Goal: Task Accomplishment & Management: Manage account settings

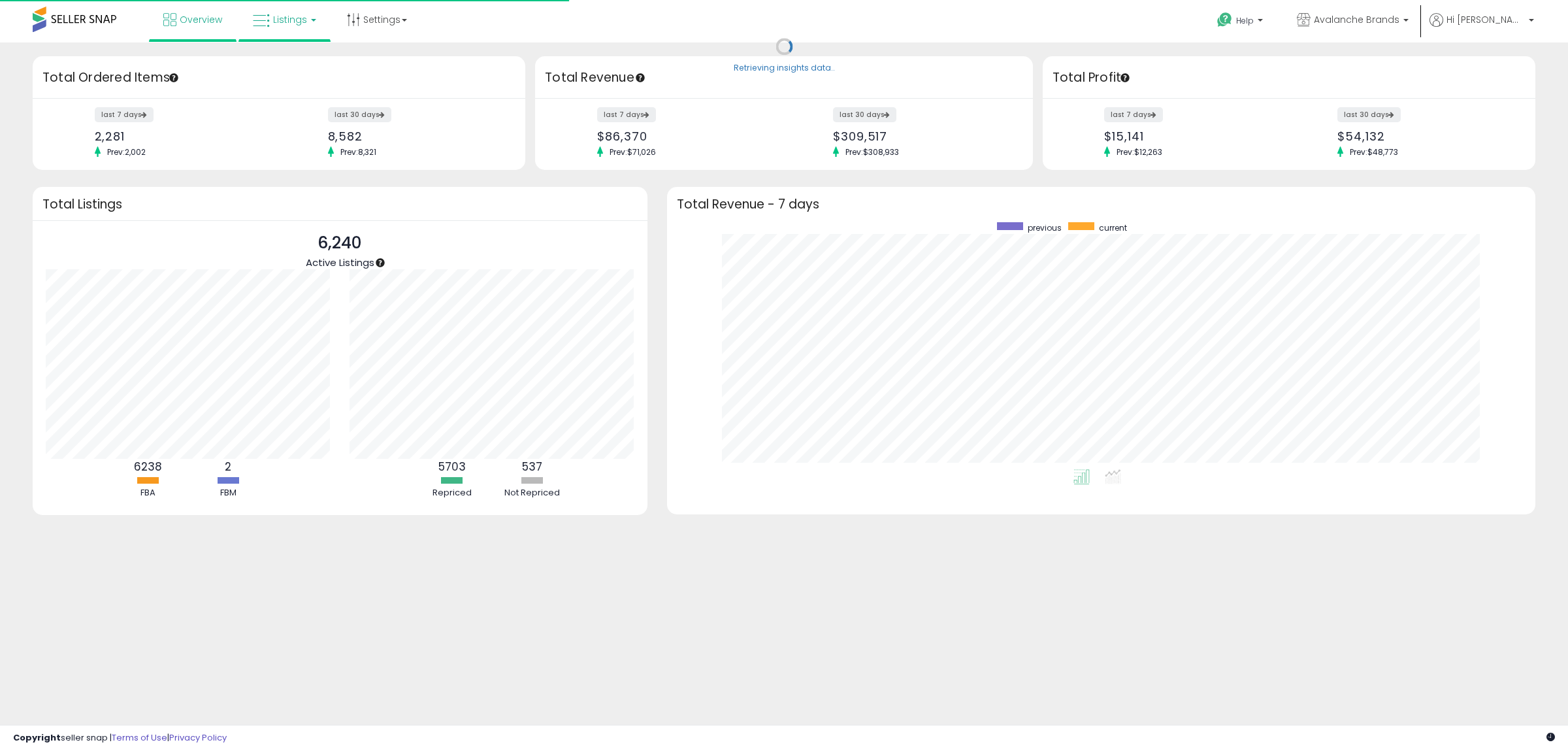
drag, startPoint x: 280, startPoint y: 12, endPoint x: 335, endPoint y: 108, distance: 110.6
click at [278, 15] on link "Listings" at bounding box center [284, 20] width 83 height 39
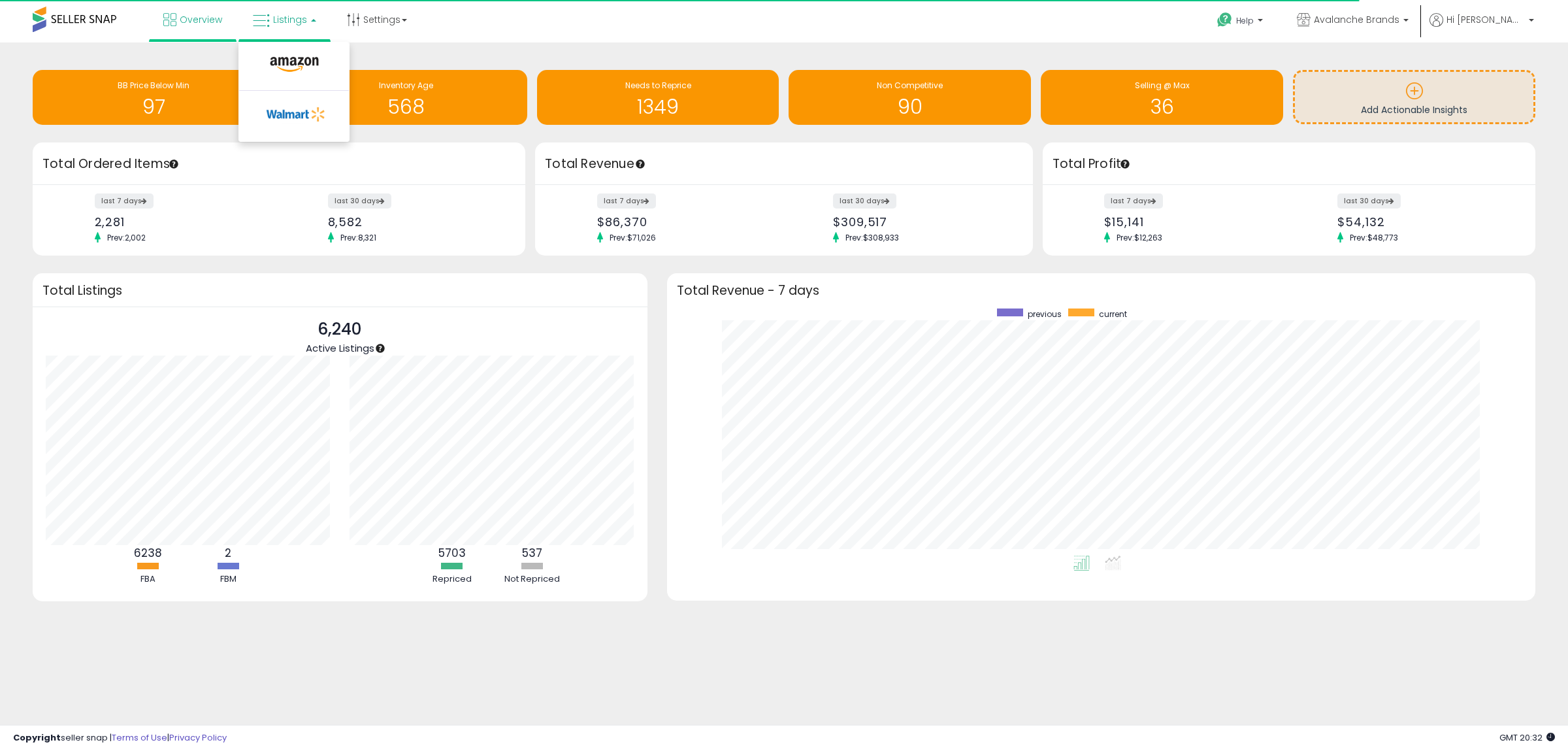
click at [284, 53] on li at bounding box center [294, 68] width 110 height 46
click at [289, 18] on span "Listings" at bounding box center [290, 19] width 34 height 13
click at [291, 59] on icon at bounding box center [294, 64] width 57 height 17
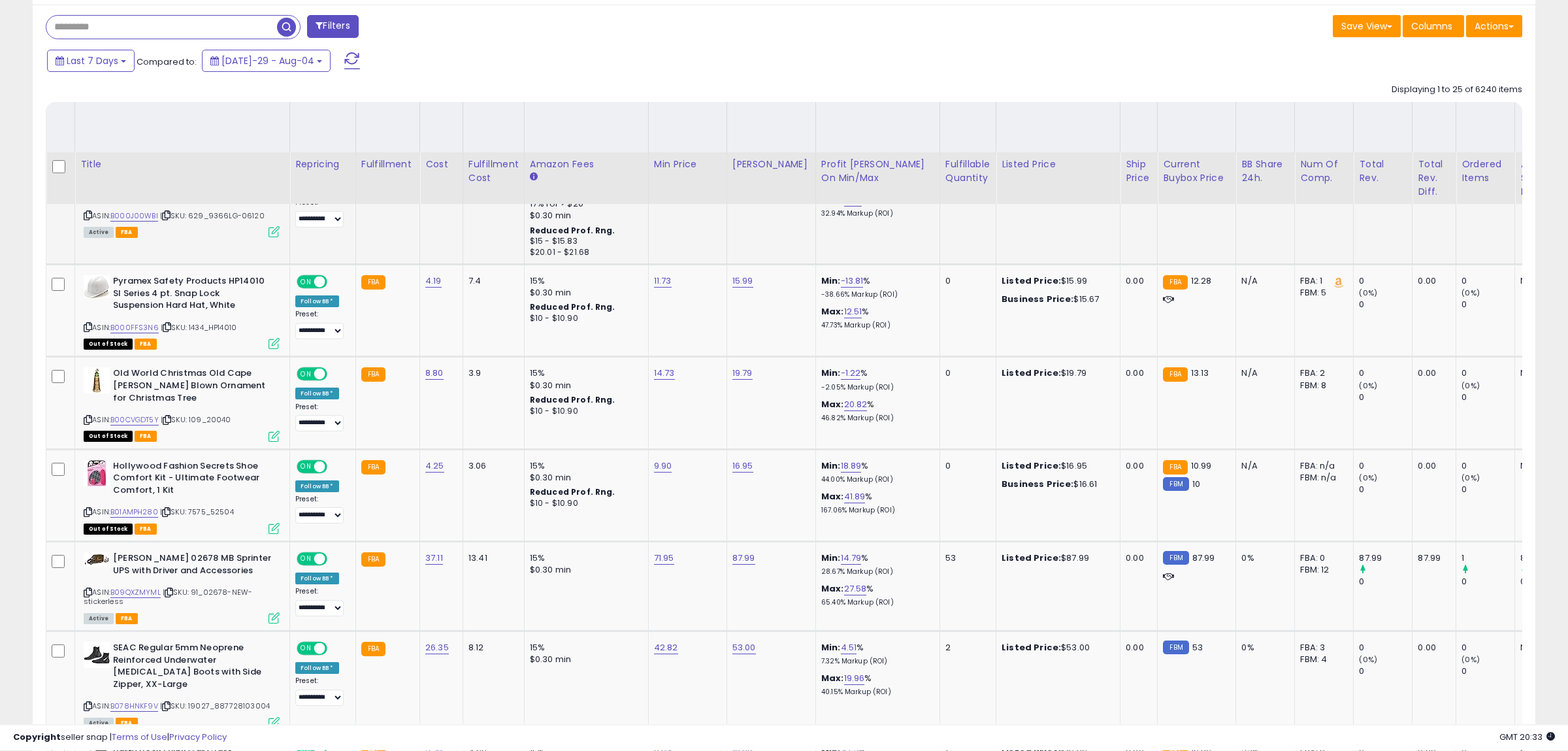
scroll to position [412, 0]
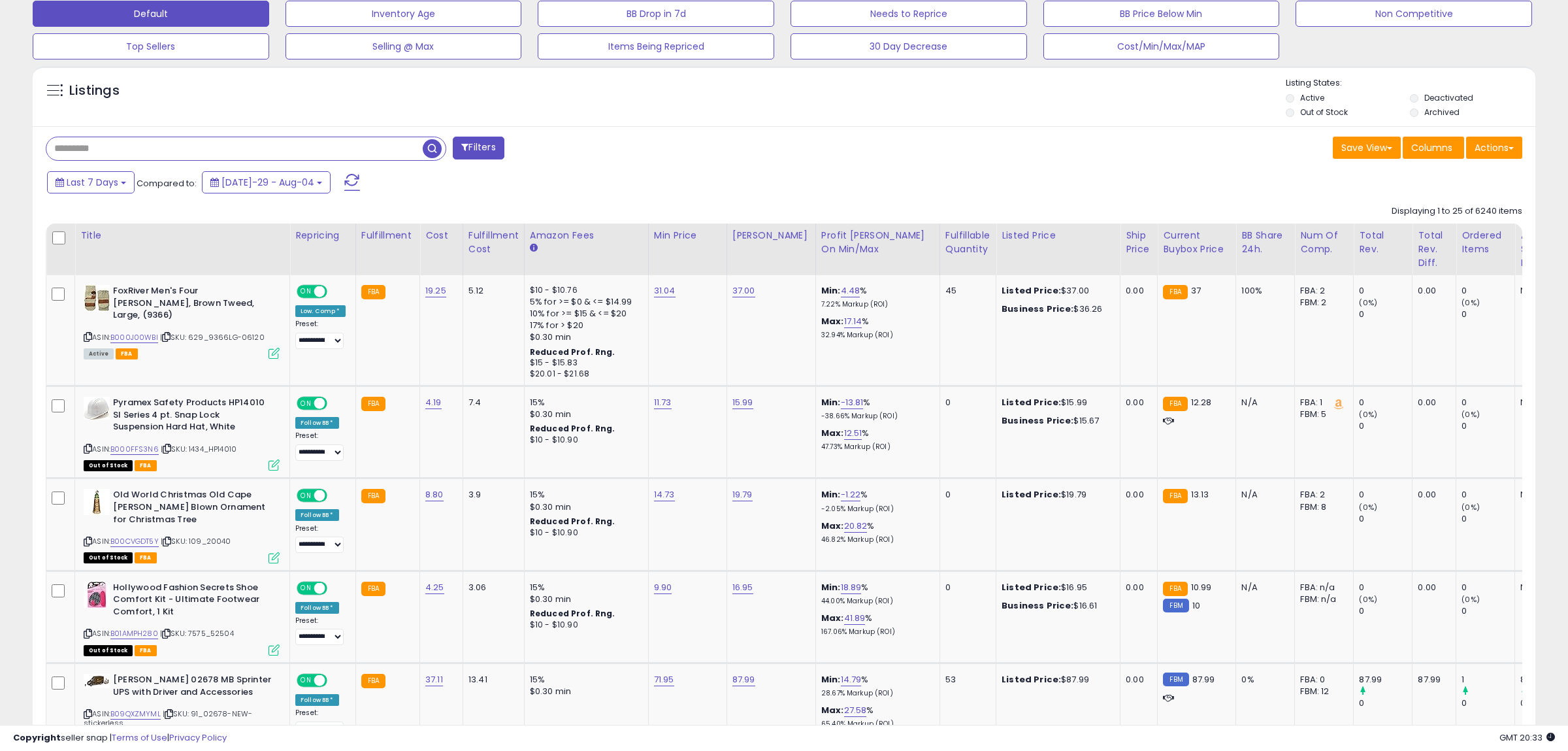
click at [124, 144] on input "text" at bounding box center [234, 148] width 377 height 23
type input "*********"
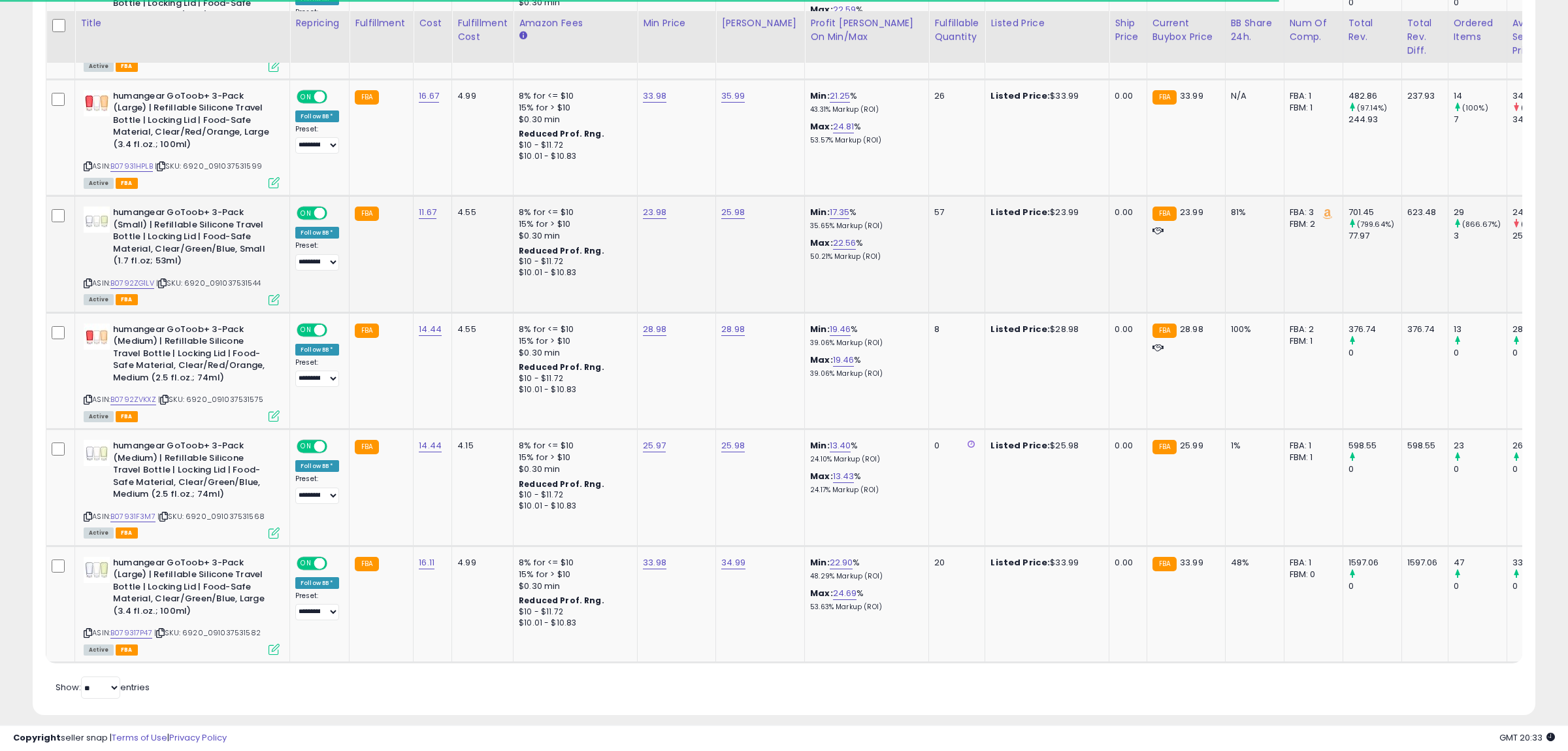
scroll to position [736, 0]
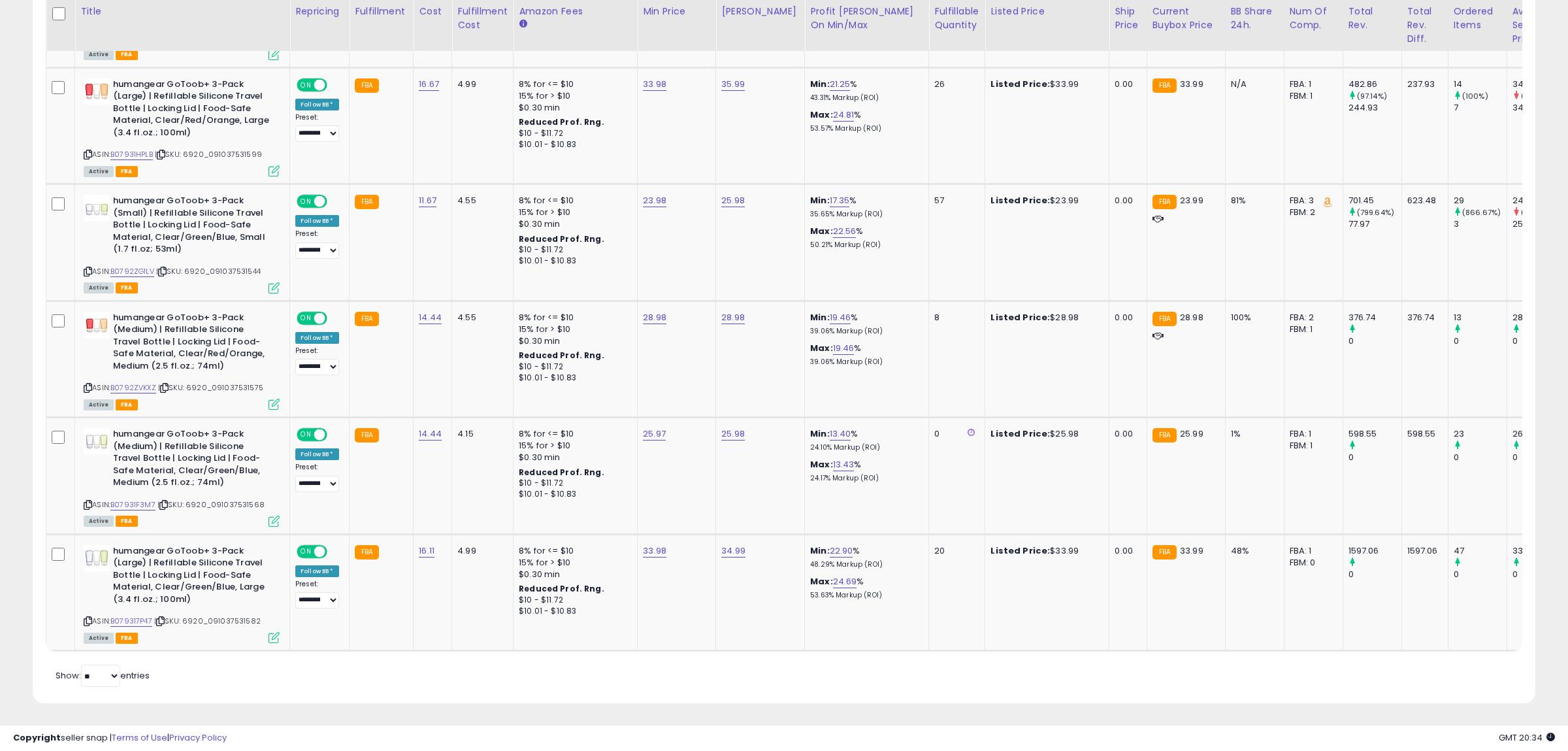
click at [600, 709] on div "Listings Clear All Filters" at bounding box center [784, 227] width 1522 height 984
type input "*****"
drag, startPoint x: 709, startPoint y: 45, endPoint x: 704, endPoint y: 88, distance: 43.3
click at [698, 43] on button "submit" at bounding box center [687, 50] width 22 height 20
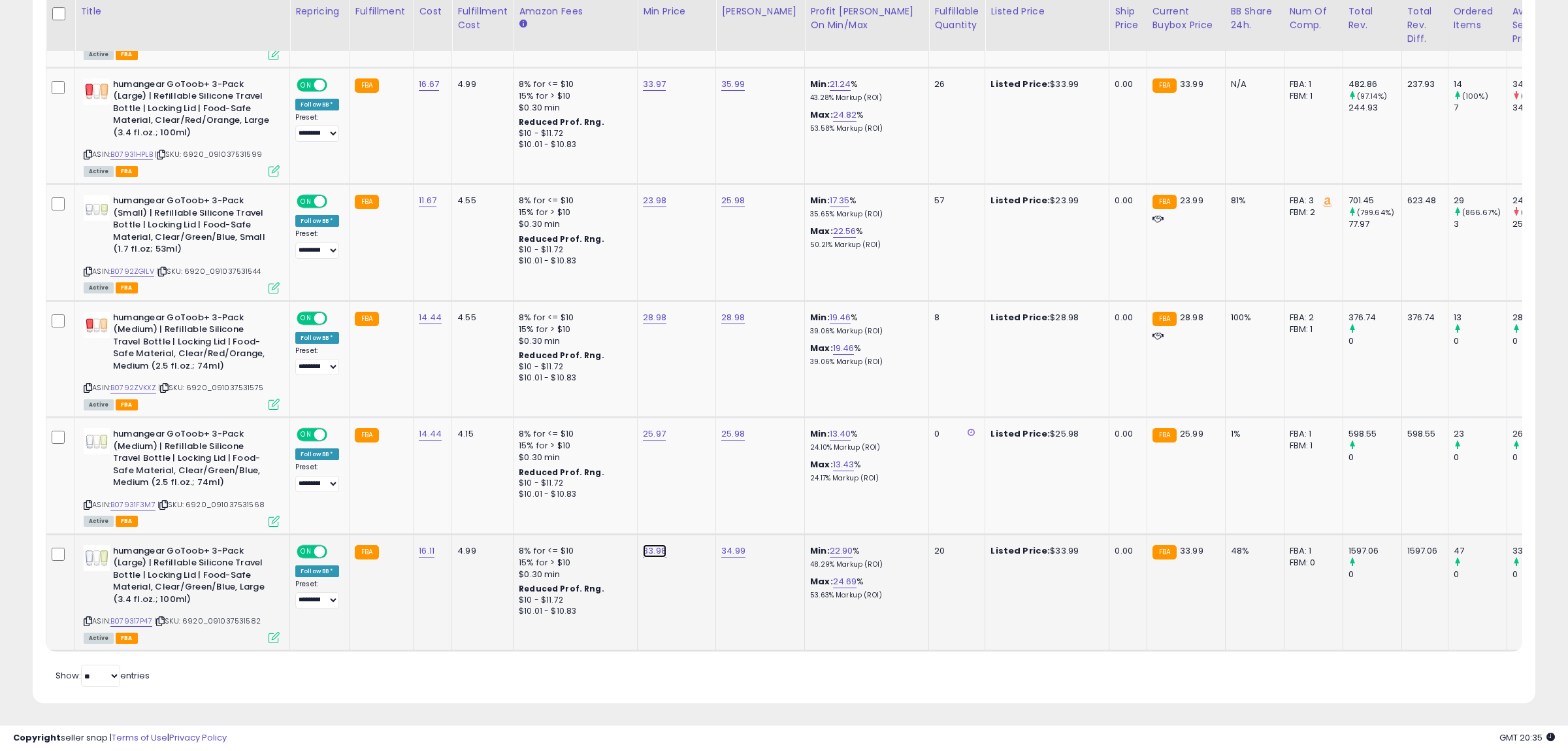
type input "*****"
click at [697, 512] on div "*****" at bounding box center [640, 517] width 170 height 23
click at [691, 517] on icon "submit" at bounding box center [687, 515] width 8 height 8
click at [654, 327] on td "28.98" at bounding box center [676, 359] width 78 height 117
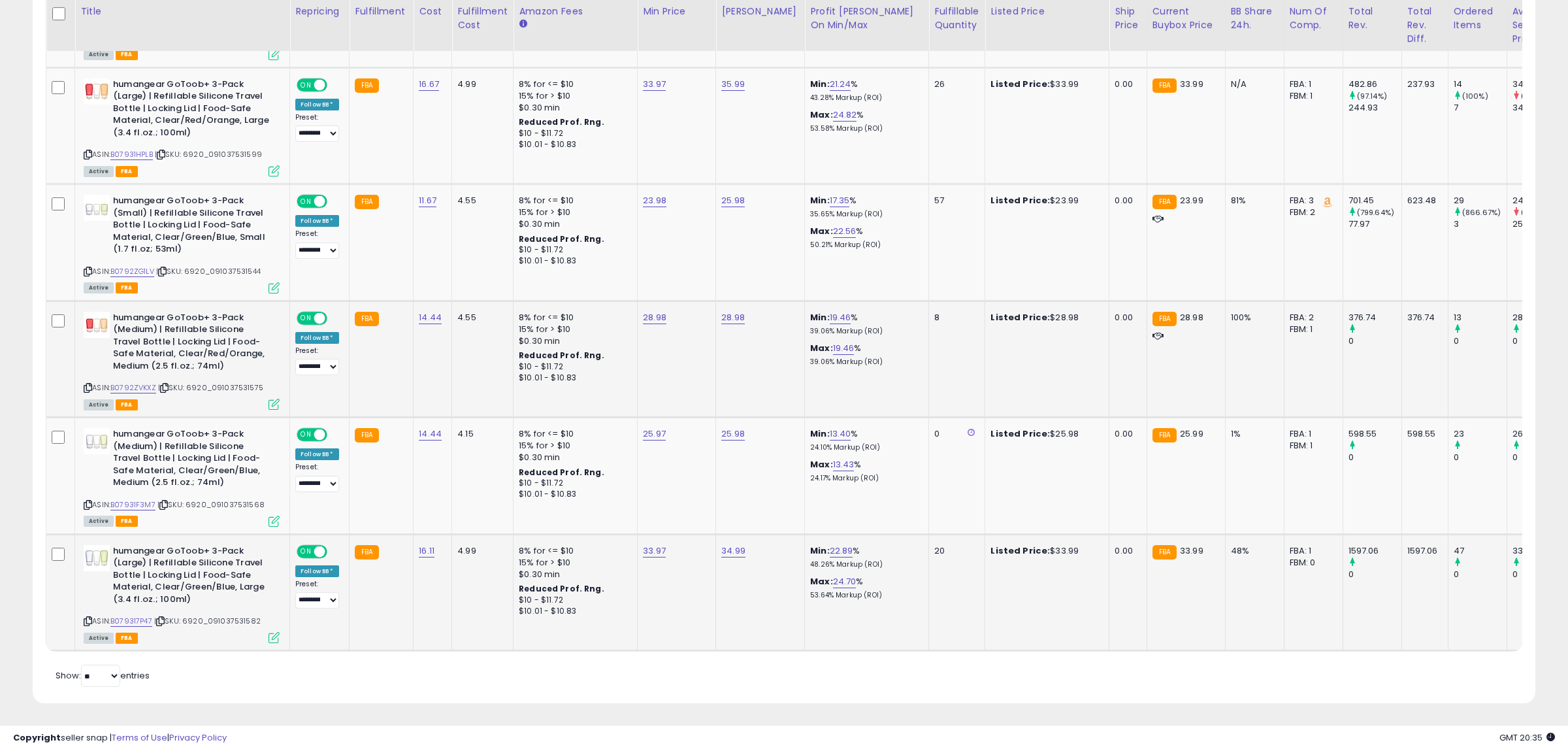
click at [652, 310] on td "28.98" at bounding box center [676, 359] width 78 height 117
click at [664, 314] on div "28.98" at bounding box center [673, 318] width 63 height 12
click at [699, 281] on button "submit" at bounding box center [688, 282] width 22 height 20
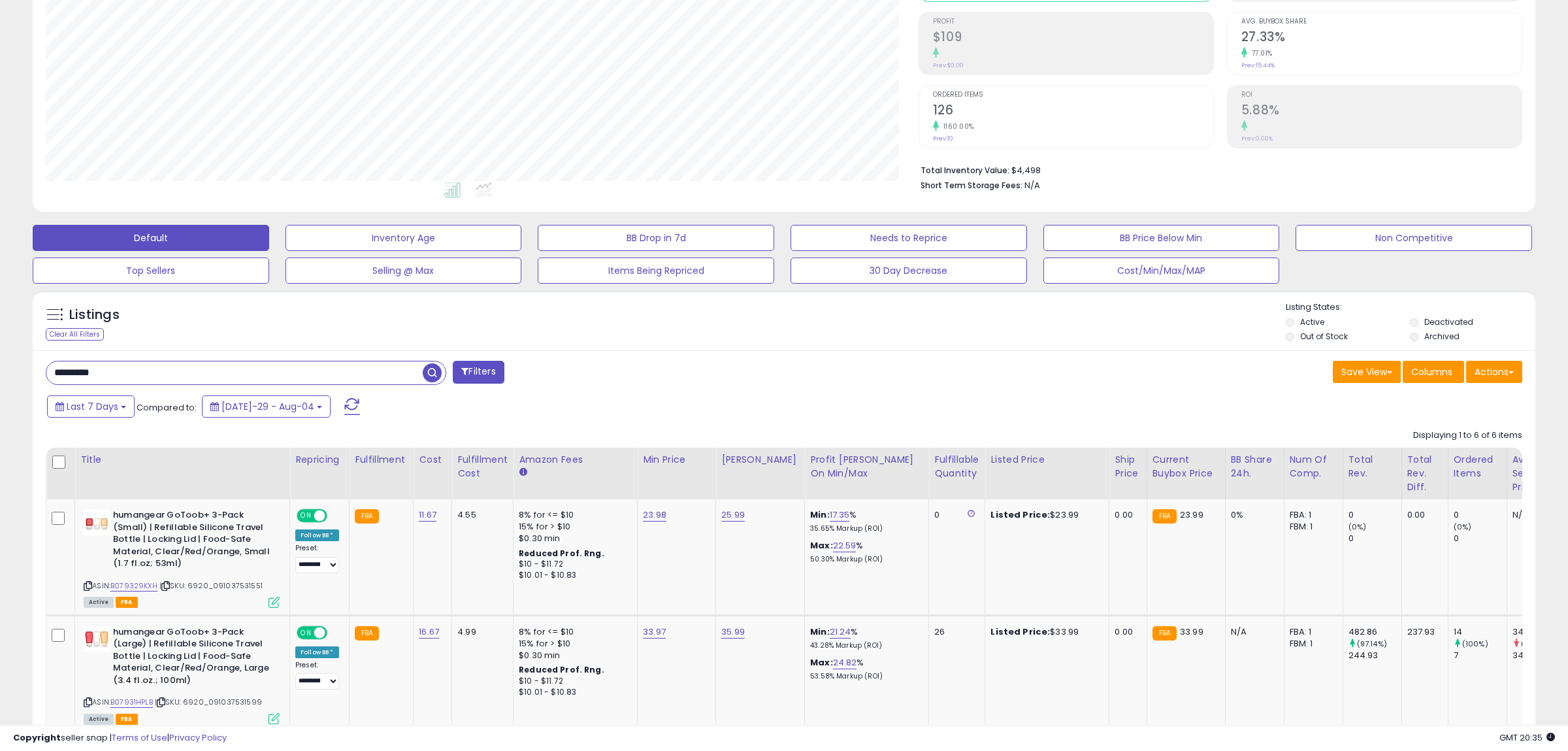
scroll to position [186, 0]
click at [568, 317] on div "Listings Clear All Filters Listing States:" at bounding box center [784, 325] width 1503 height 45
